Goal: Task Accomplishment & Management: Manage account settings

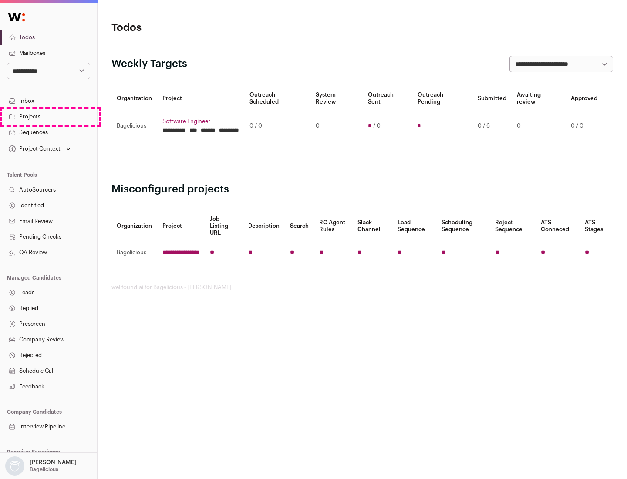
click at [48, 116] on link "Projects" at bounding box center [48, 117] width 97 height 16
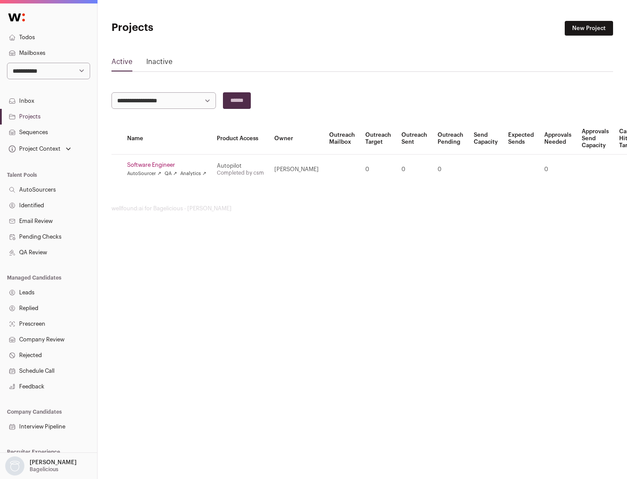
click at [169, 165] on link "Software Engineer" at bounding box center [166, 164] width 79 height 7
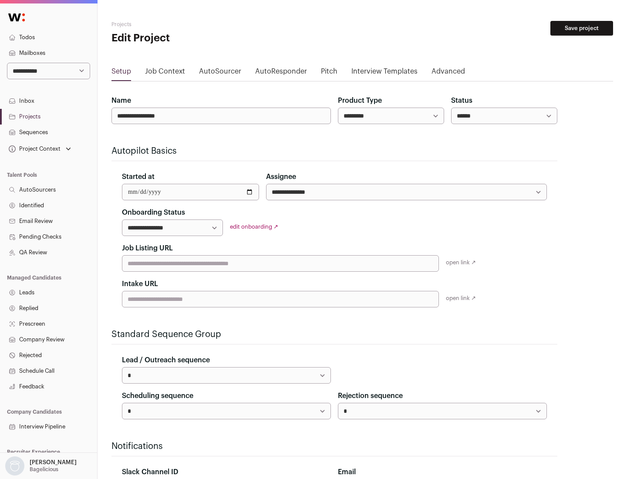
click at [582, 28] on button "Save project" at bounding box center [581, 28] width 63 height 15
